Goal: Transaction & Acquisition: Purchase product/service

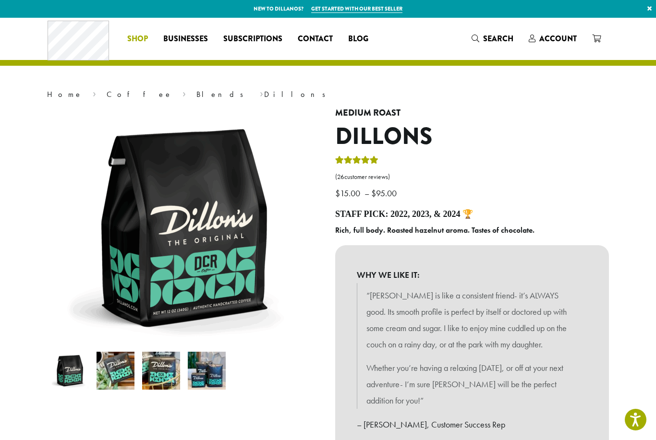
click at [131, 42] on span "Shop" at bounding box center [137, 39] width 21 height 12
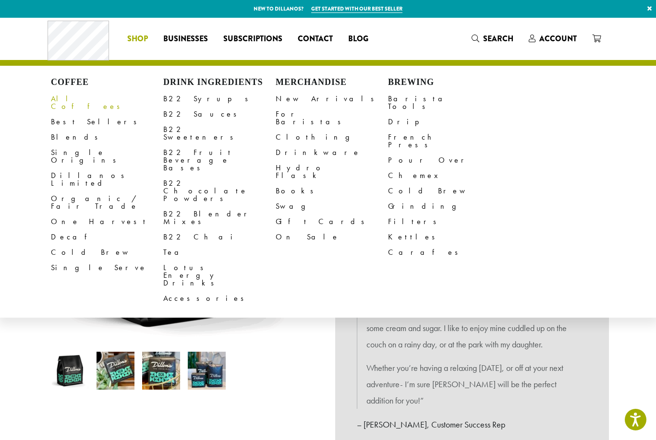
click at [73, 100] on link "All Coffees" at bounding box center [107, 102] width 112 height 23
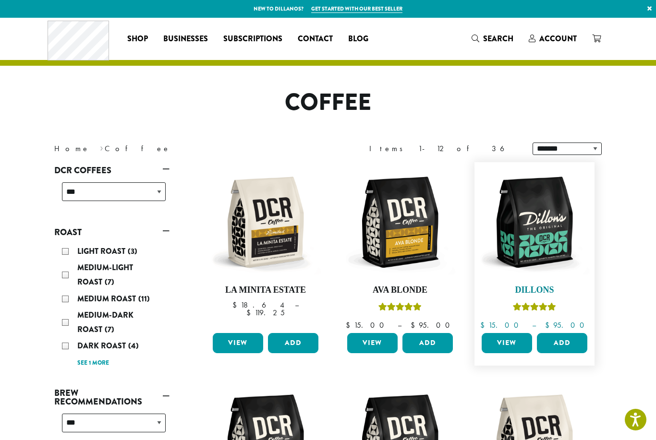
click at [515, 256] on img at bounding box center [534, 222] width 110 height 110
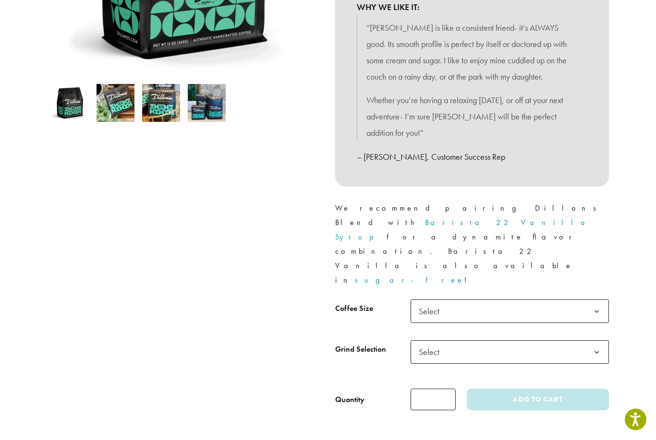
scroll to position [358, 0]
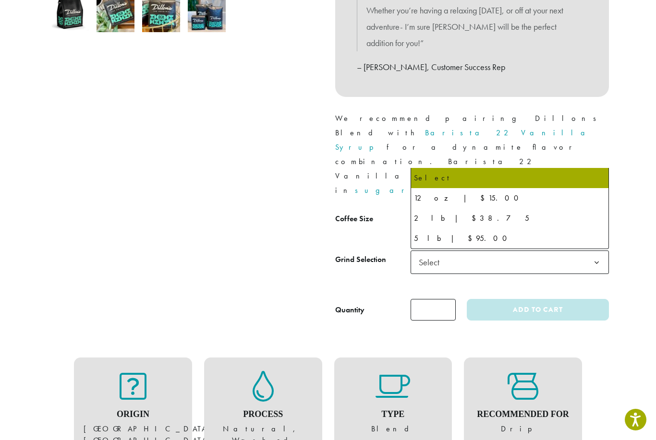
click at [492, 210] on span "Select" at bounding box center [510, 222] width 198 height 24
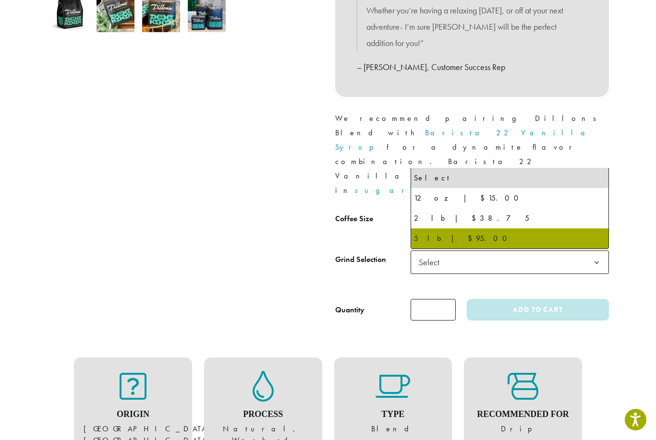
select select "**********"
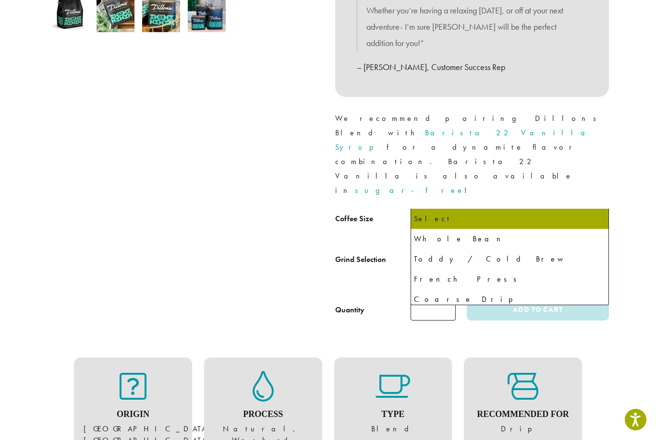
click at [477, 251] on span "Select" at bounding box center [510, 263] width 198 height 24
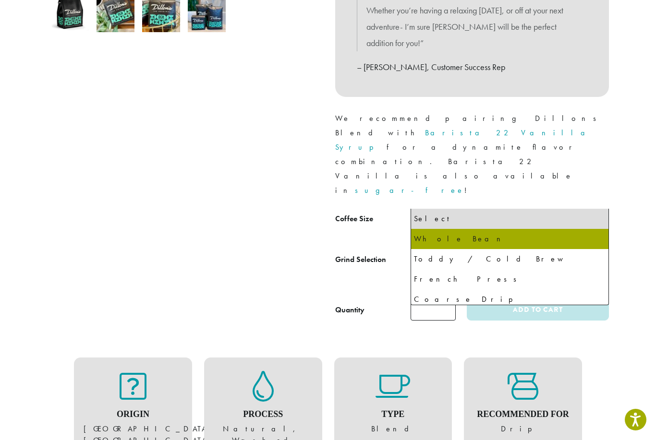
select select "**********"
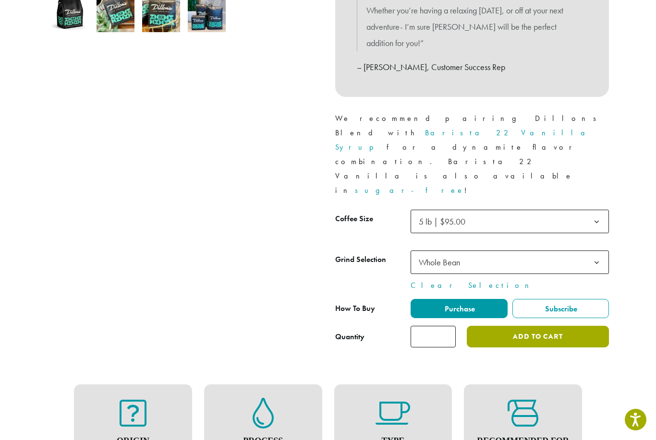
click at [537, 326] on button "Add to cart" at bounding box center [538, 337] width 142 height 22
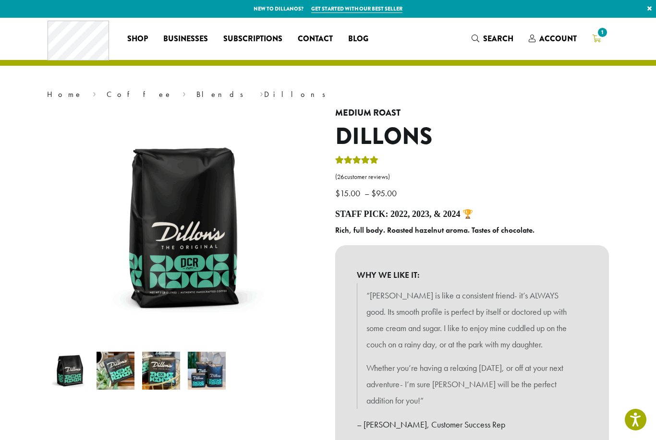
click at [595, 40] on icon "1" at bounding box center [596, 39] width 9 height 8
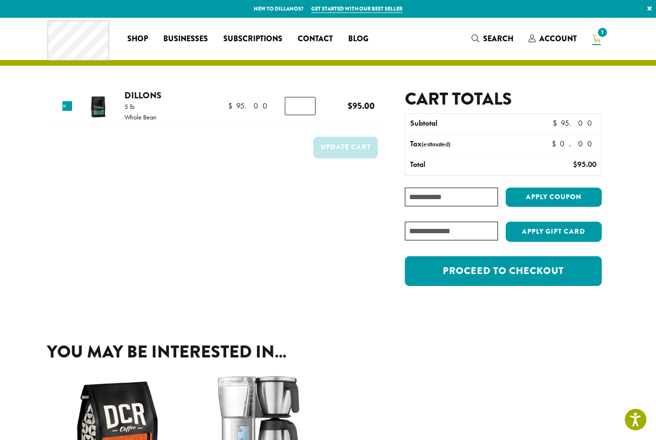
click at [438, 200] on input "Coupon:" at bounding box center [451, 197] width 93 height 19
type input "**********"
click at [545, 198] on button "Apply coupon" at bounding box center [554, 198] width 96 height 20
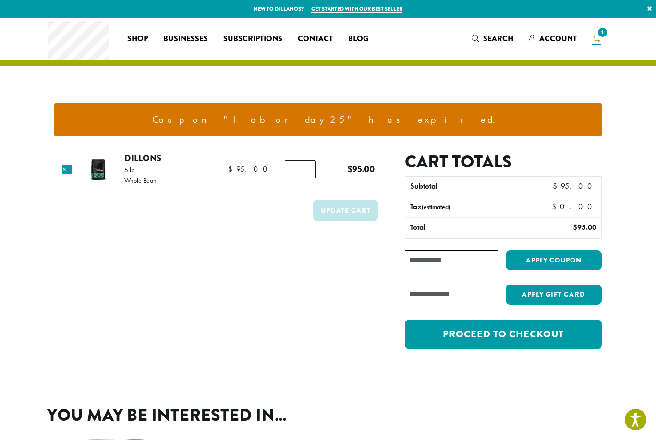
click at [416, 256] on input "Coupon:" at bounding box center [451, 260] width 93 height 19
type input "**********"
click at [558, 266] on button "Apply coupon" at bounding box center [554, 261] width 96 height 20
click at [484, 259] on input "Coupon:" at bounding box center [451, 260] width 93 height 19
click at [266, 44] on span "Subscriptions" at bounding box center [252, 39] width 59 height 12
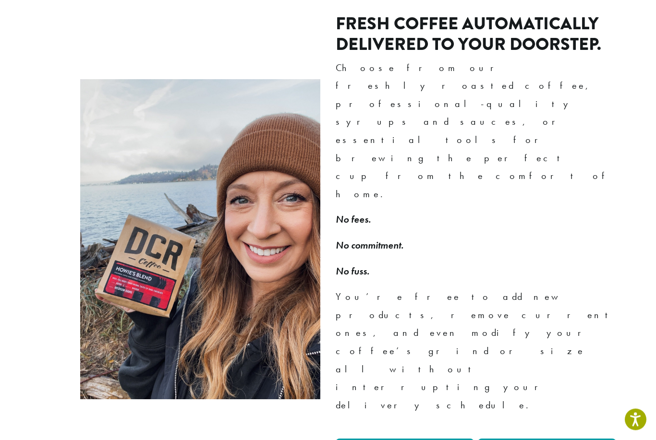
scroll to position [636, 0]
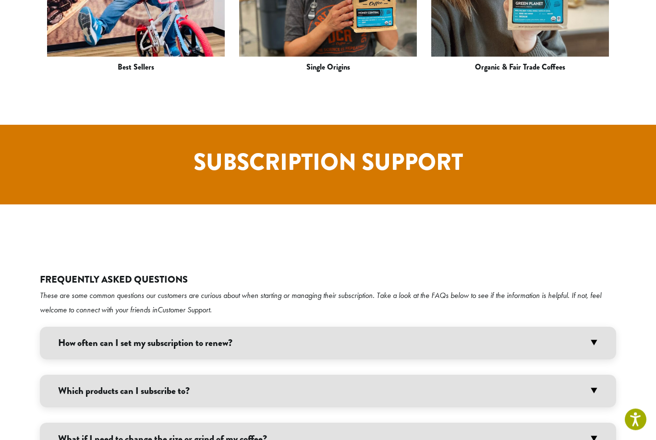
scroll to position [1639, 0]
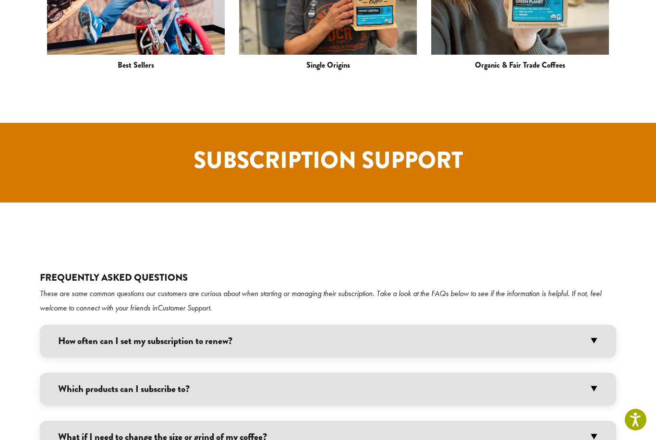
click at [287, 373] on h3 "Which products can I subscribe to?" at bounding box center [328, 389] width 576 height 33
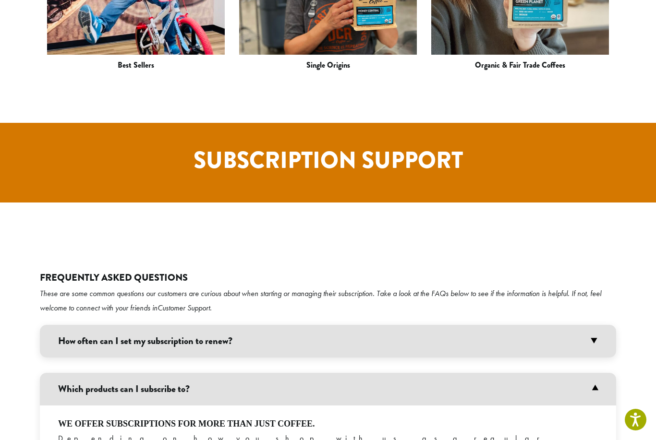
click at [287, 373] on h3 "Which products can I subscribe to?" at bounding box center [328, 389] width 576 height 33
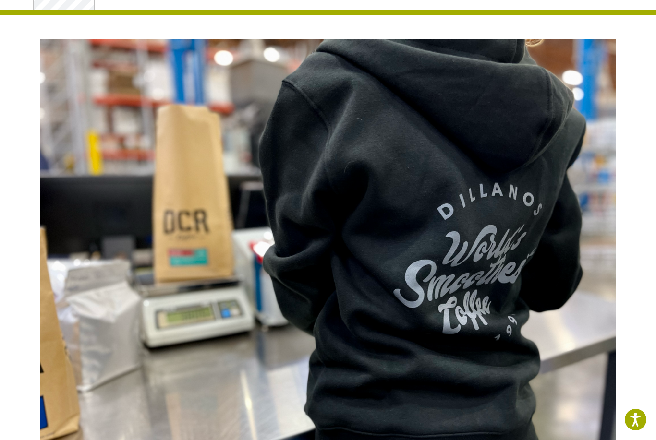
scroll to position [0, 0]
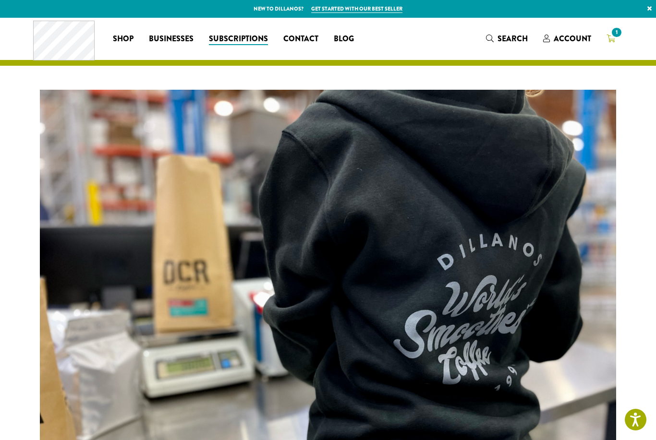
click at [617, 41] on link "1" at bounding box center [611, 39] width 24 height 16
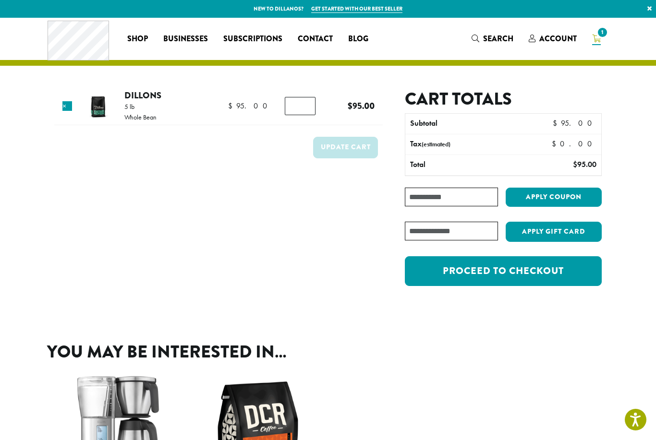
click at [445, 234] on input "text" at bounding box center [451, 231] width 93 height 19
type input "**********"
click at [535, 236] on button "Apply Gift Card" at bounding box center [554, 232] width 96 height 20
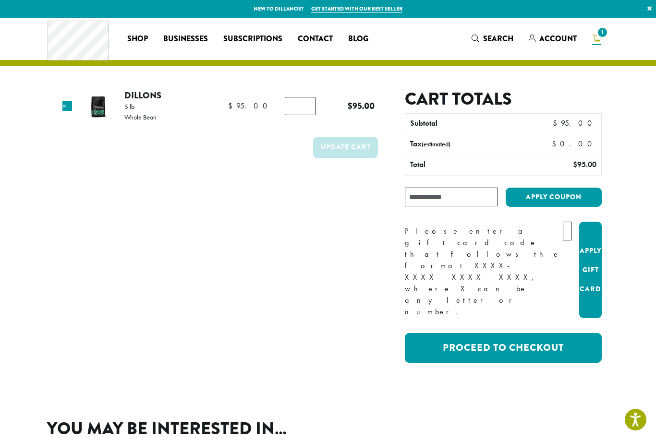
click at [563, 231] on input "text" at bounding box center [567, 231] width 9 height 19
click at [588, 241] on button "Apply Gift Card" at bounding box center [590, 270] width 23 height 97
click at [588, 244] on button "Apply Gift Card" at bounding box center [590, 270] width 23 height 97
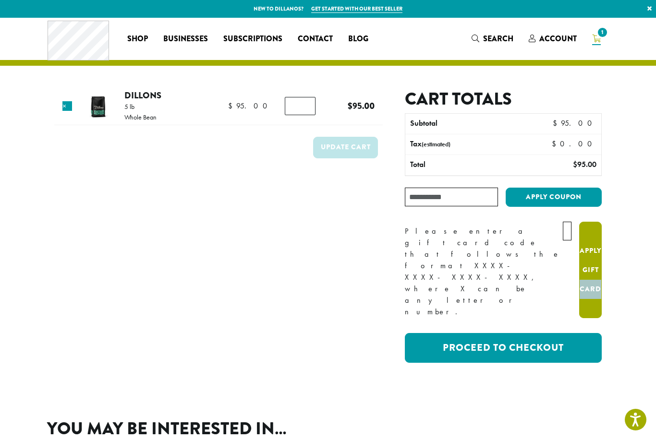
click at [588, 244] on button "Apply Gift Card" at bounding box center [590, 270] width 23 height 97
click at [554, 36] on span "Account" at bounding box center [557, 38] width 37 height 11
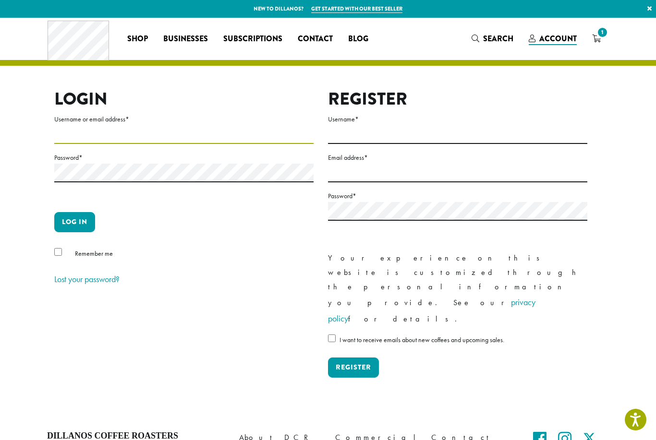
type input "*****"
click at [74, 222] on button "Log in" at bounding box center [74, 222] width 41 height 20
click at [75, 226] on button "Log in" at bounding box center [74, 222] width 41 height 20
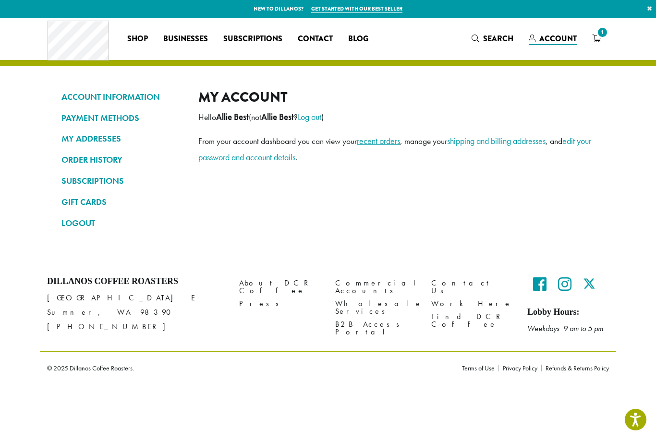
click at [377, 141] on link "recent orders" at bounding box center [378, 140] width 43 height 11
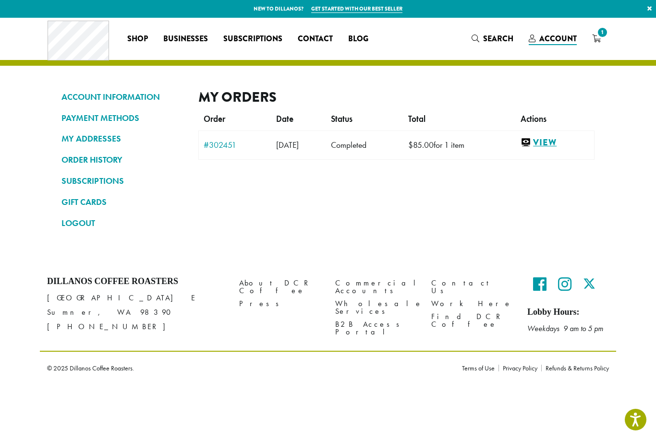
click at [550, 143] on link "View" at bounding box center [555, 143] width 69 height 12
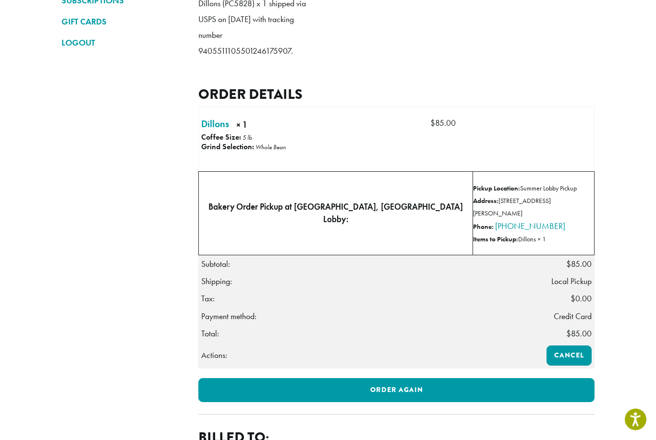
scroll to position [181, 0]
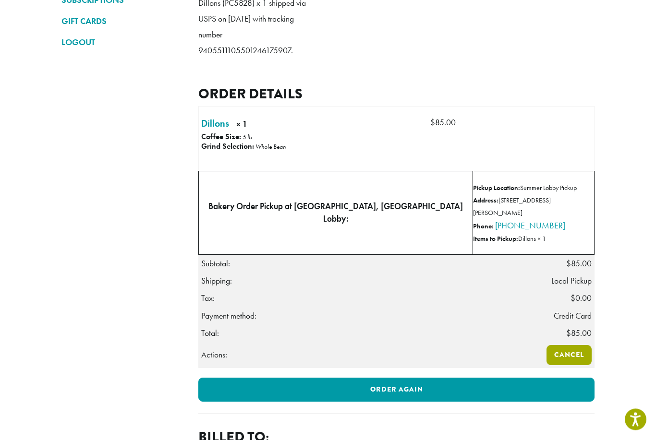
click at [573, 358] on link "Cancel" at bounding box center [569, 356] width 45 height 20
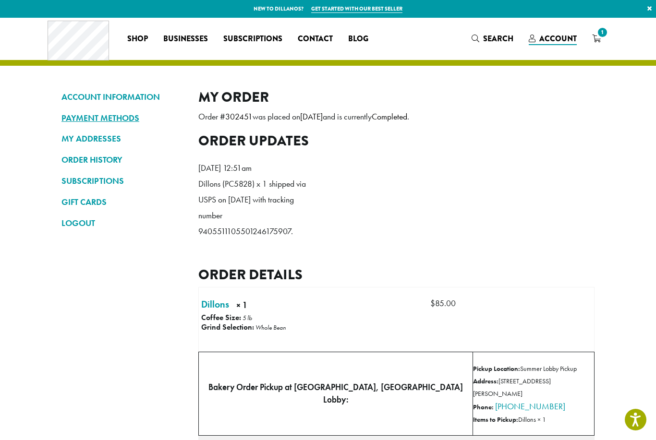
click at [98, 119] on link "PAYMENT METHODS" at bounding box center [122, 118] width 122 height 16
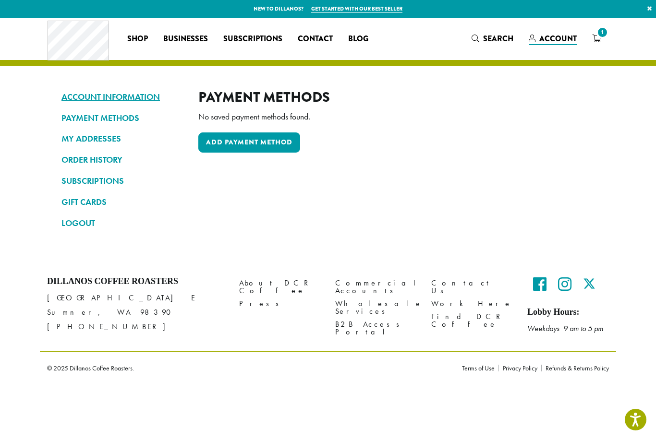
click at [88, 98] on link "ACCOUNT INFORMATION" at bounding box center [122, 97] width 122 height 16
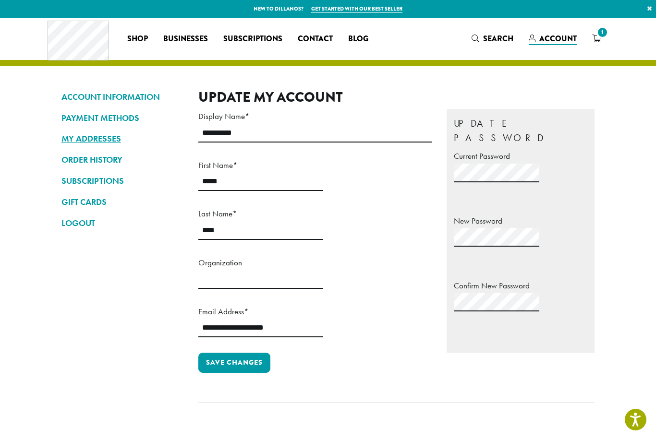
click at [102, 140] on link "MY ADDRESSES" at bounding box center [122, 139] width 122 height 16
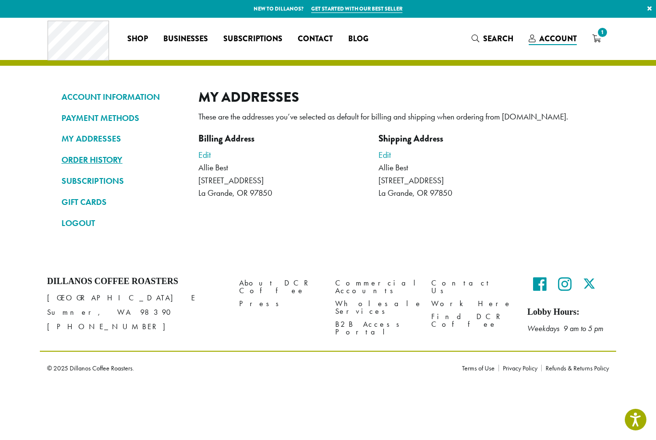
click at [103, 160] on link "ORDER HISTORY" at bounding box center [122, 160] width 122 height 16
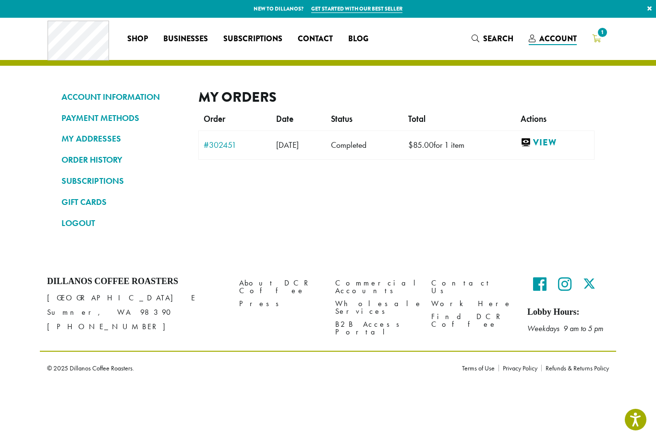
click at [599, 35] on span "1" at bounding box center [602, 32] width 13 height 13
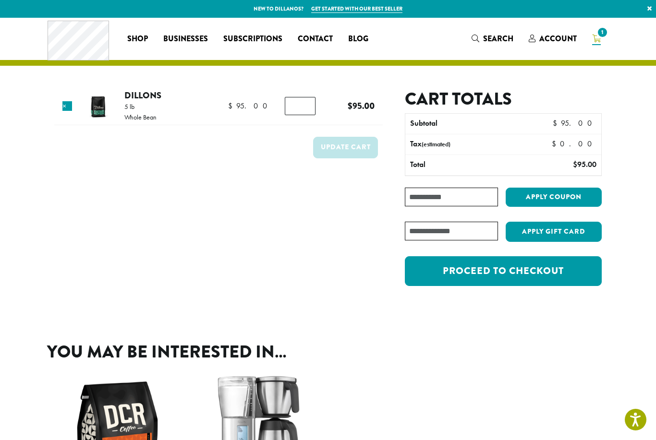
click at [449, 192] on input "Coupon:" at bounding box center [451, 197] width 93 height 19
type input "*"
type input "********"
click at [561, 195] on button "Apply coupon" at bounding box center [554, 198] width 96 height 20
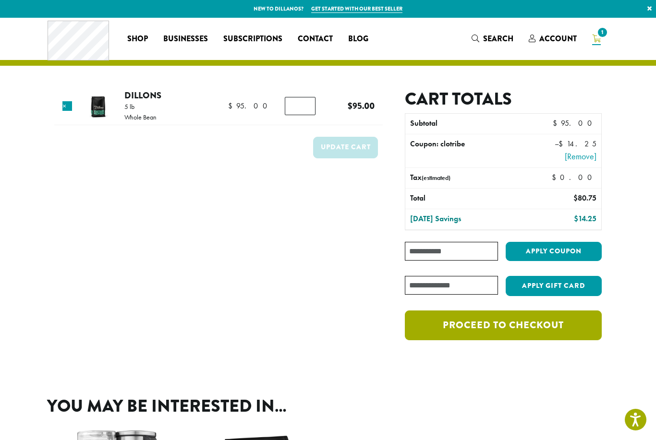
click at [491, 323] on link "Proceed to checkout" at bounding box center [503, 326] width 197 height 30
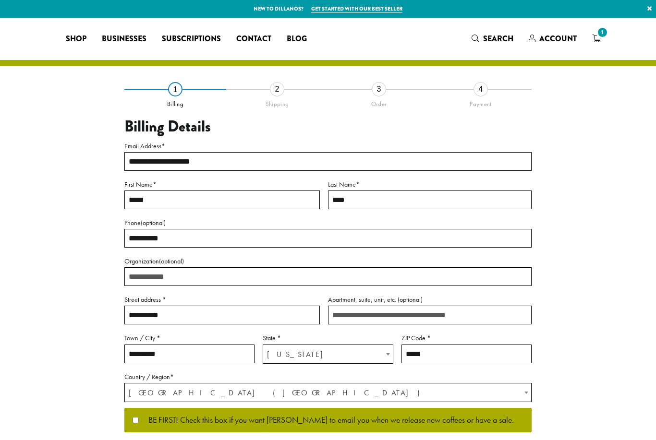
select select "**"
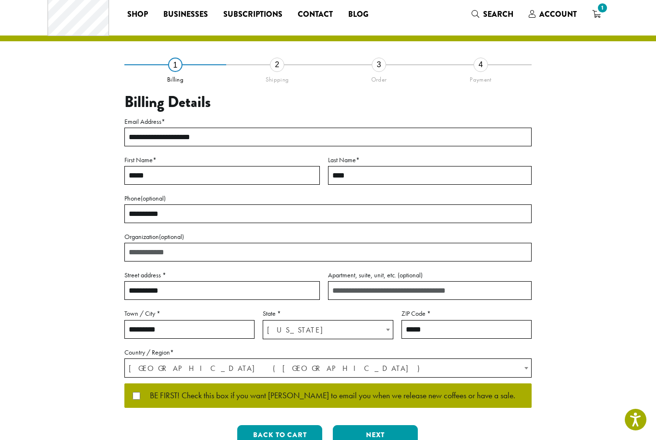
scroll to position [25, 0]
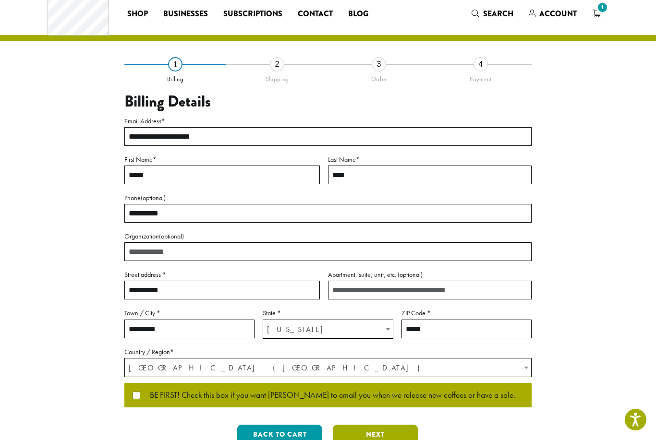
click at [372, 433] on button "Next" at bounding box center [375, 435] width 85 height 20
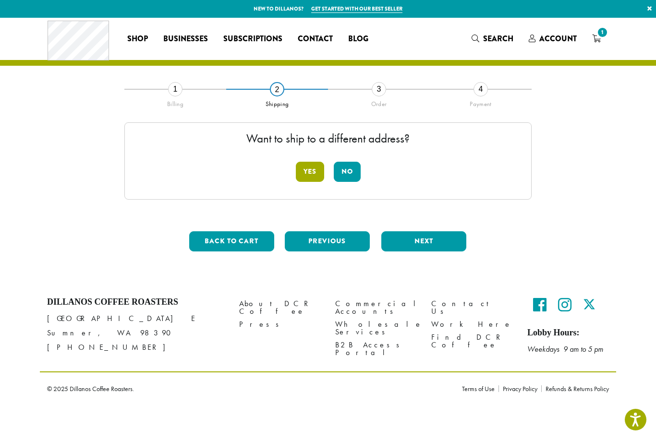
click at [318, 177] on button "Yes" at bounding box center [310, 172] width 28 height 20
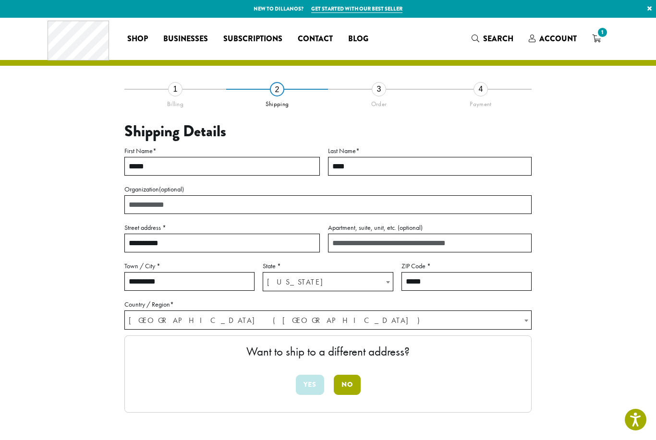
click at [345, 390] on button "No" at bounding box center [347, 385] width 27 height 20
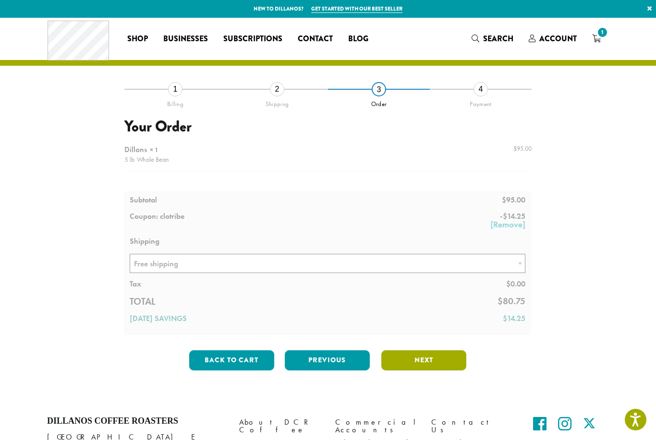
click at [409, 366] on button "Next" at bounding box center [423, 361] width 85 height 20
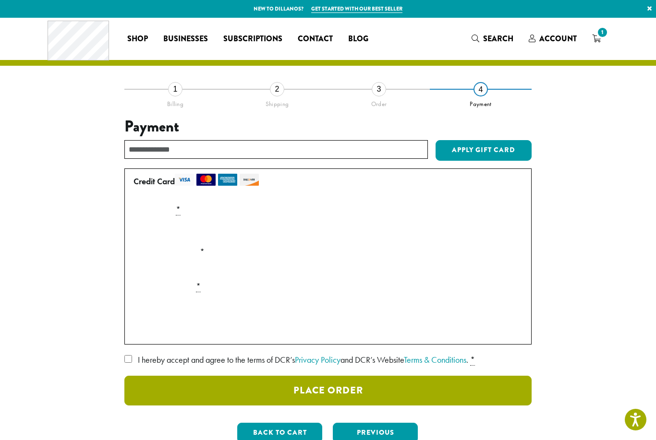
click at [280, 382] on button "Place Order" at bounding box center [327, 391] width 407 height 30
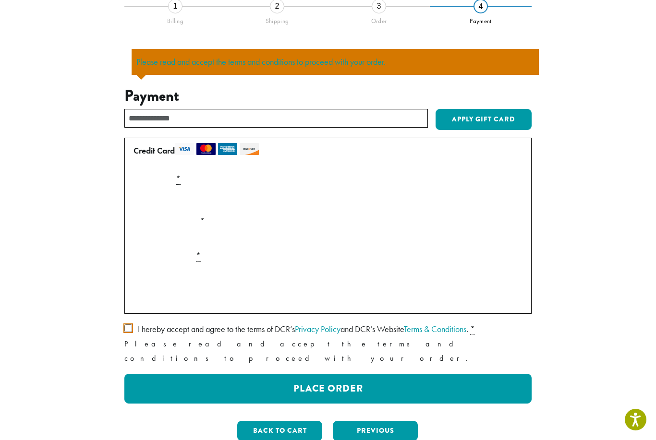
scroll to position [84, 0]
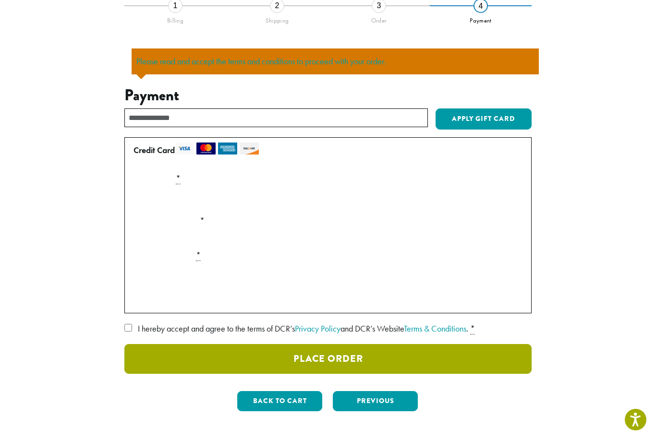
click at [223, 357] on button "Place Order" at bounding box center [327, 359] width 407 height 30
